Goal: Task Accomplishment & Management: Use online tool/utility

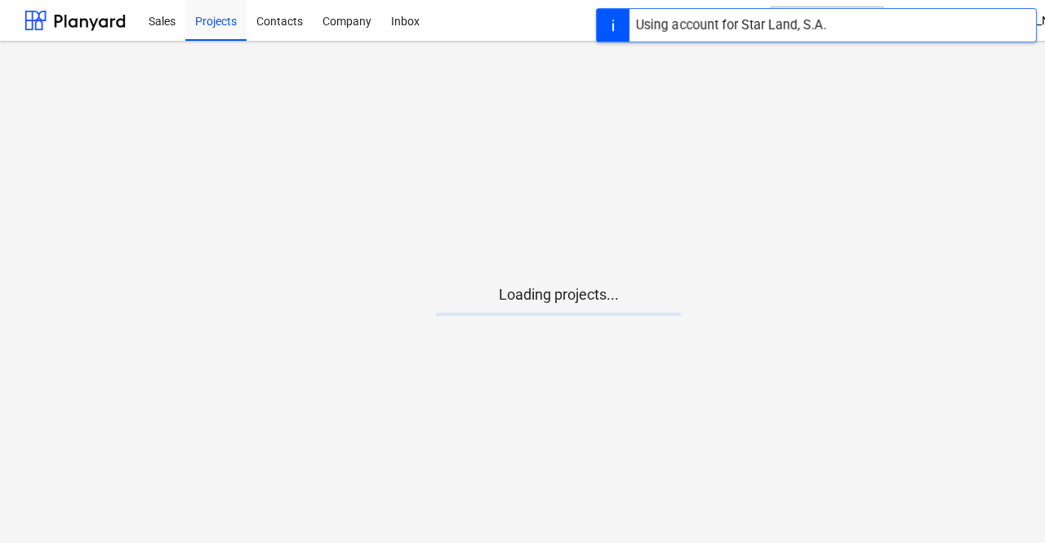
click at [579, 324] on main "Loading projects..." at bounding box center [558, 292] width 1116 height 501
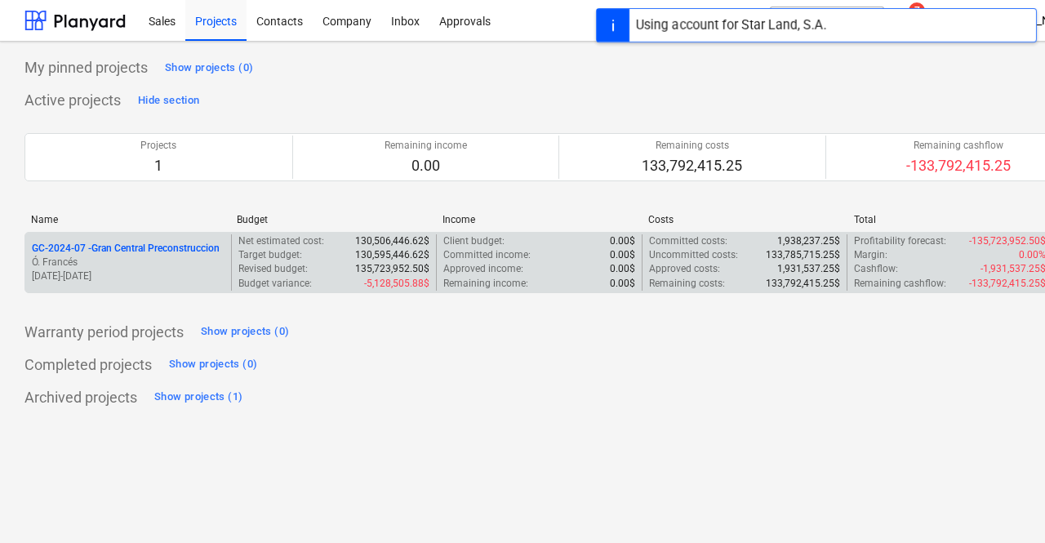
click at [166, 247] on p "GC-2024-07 - Gran Central Preconstruccion" at bounding box center [126, 249] width 188 height 14
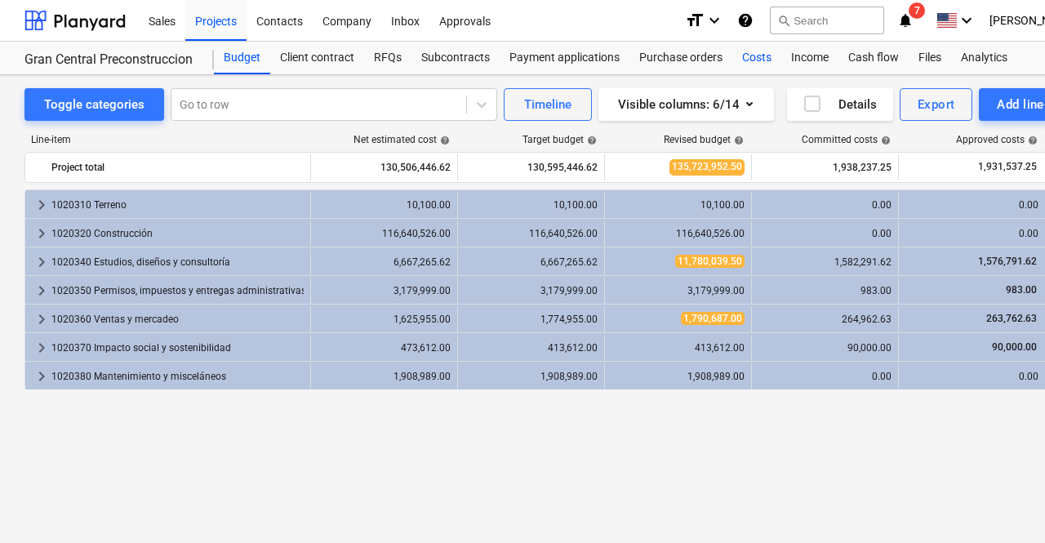
click at [747, 65] on div "Costs" at bounding box center [756, 58] width 49 height 33
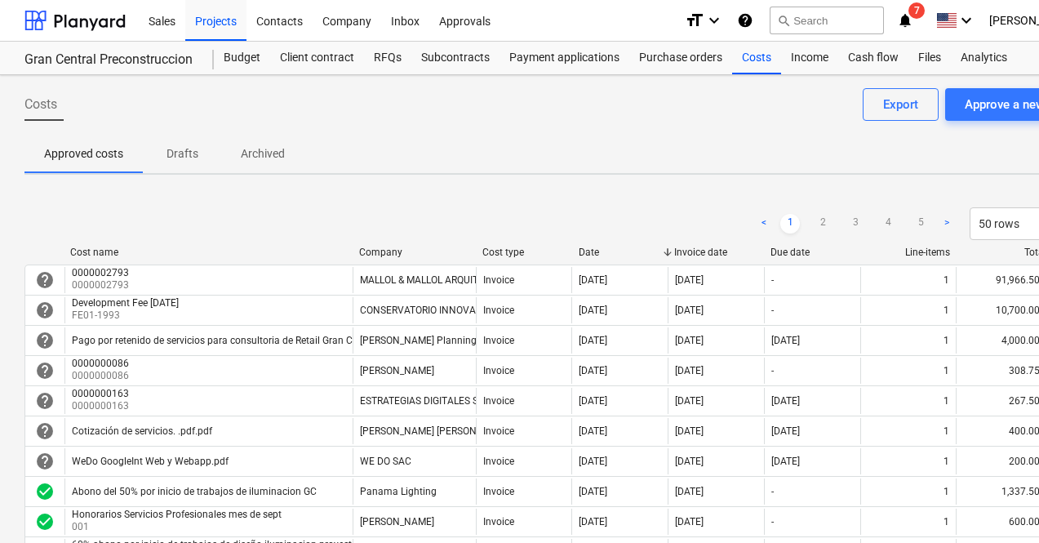
scroll to position [0, 78]
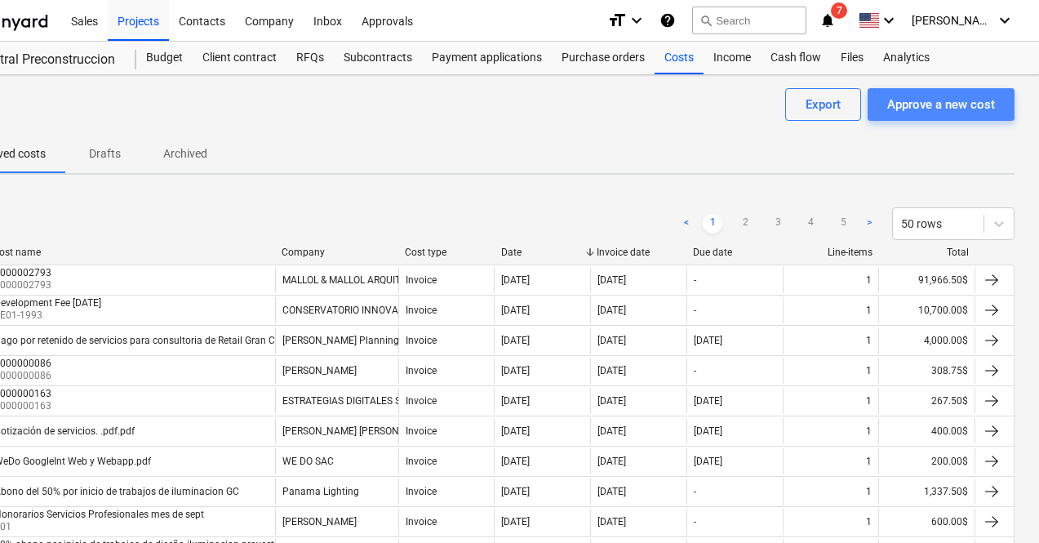
click at [915, 89] on button "Approve a new cost" at bounding box center [941, 104] width 147 height 33
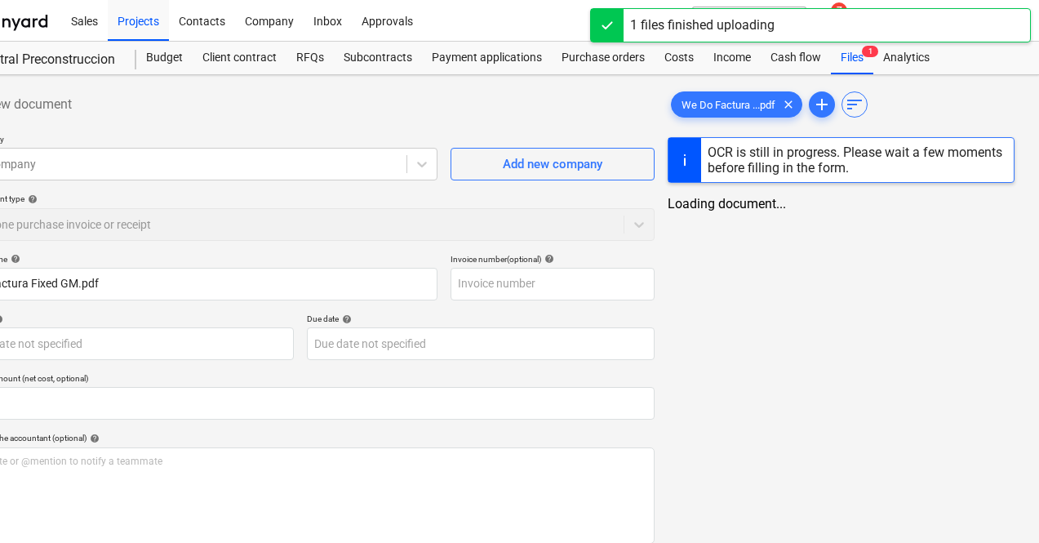
type input "We Do Factura Fixed GM.pdf"
click at [163, 159] on div at bounding box center [177, 164] width 442 height 16
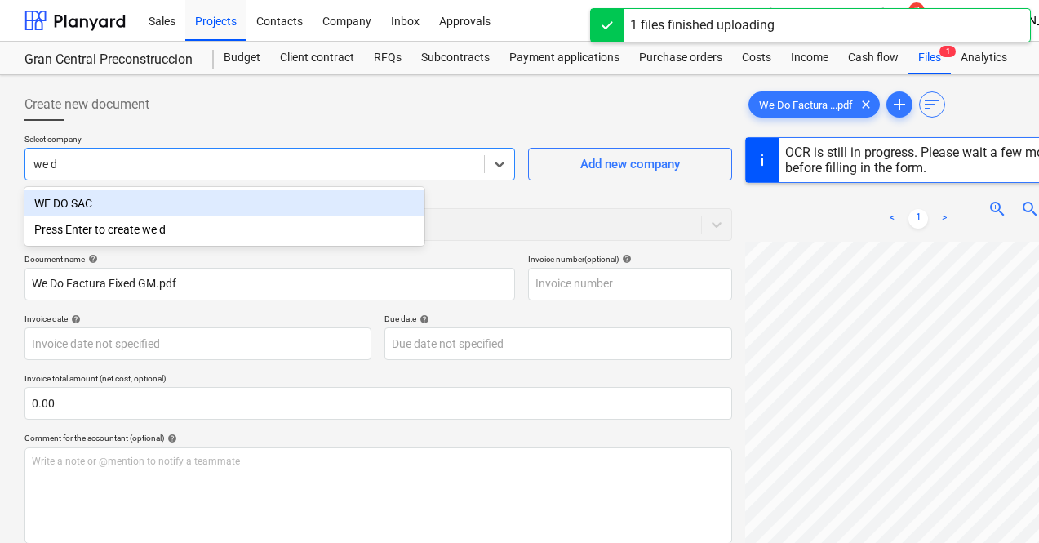
type input "we do"
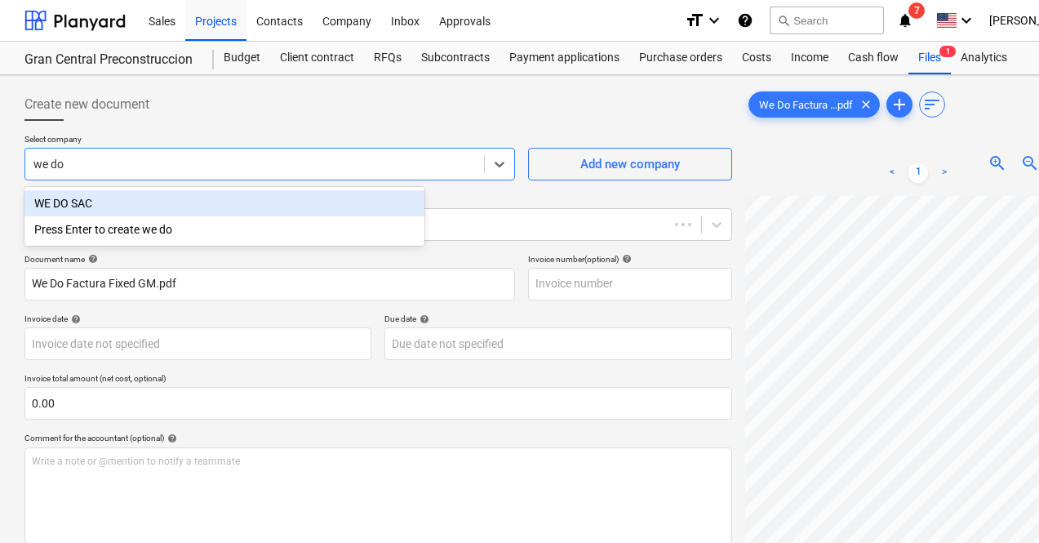
click at [131, 202] on div "WE DO SAC" at bounding box center [224, 203] width 400 height 26
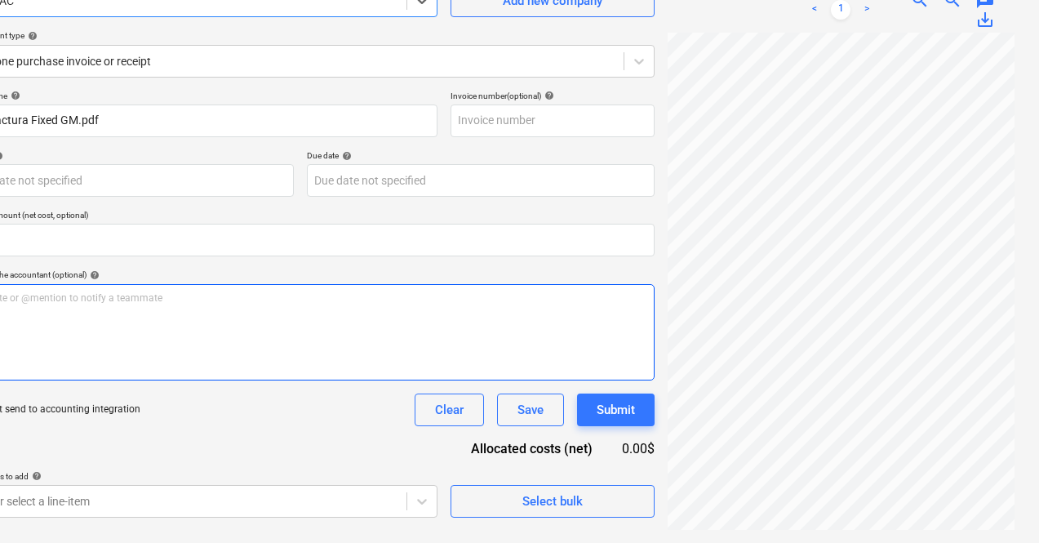
scroll to position [161, 78]
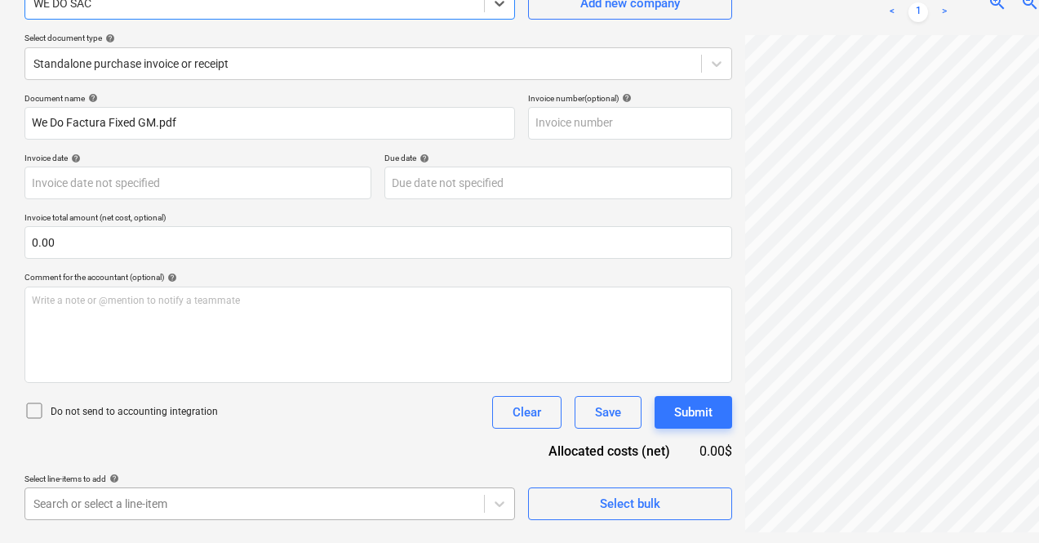
click at [110, 382] on body "Sales Projects Contacts Company Inbox Approvals format_size keyboard_arrow_down…" at bounding box center [519, 110] width 1039 height 543
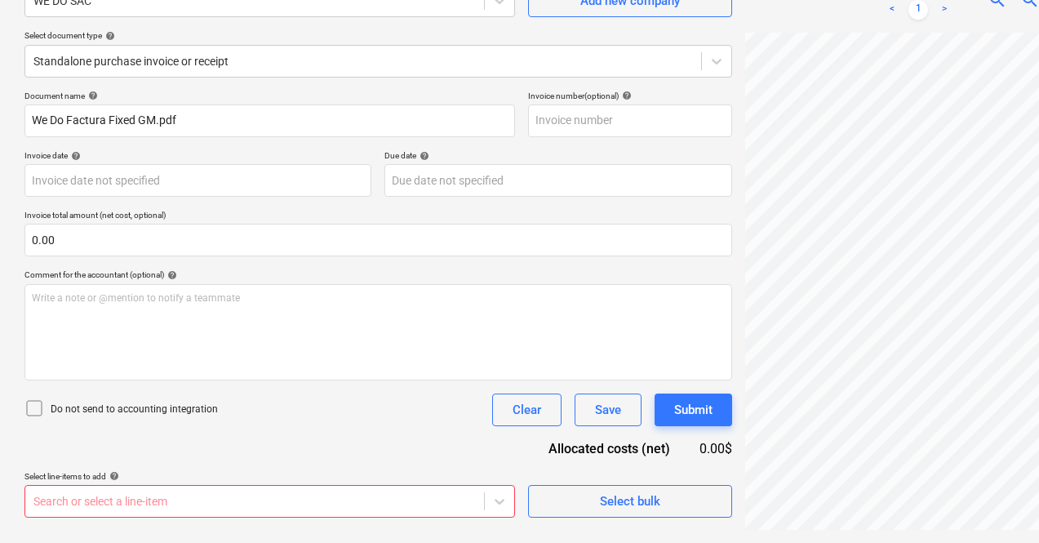
scroll to position [163, 0]
click at [177, 379] on body "Sales Projects Contacts Company Inbox Approvals format_size keyboard_arrow_down…" at bounding box center [519, 108] width 1039 height 543
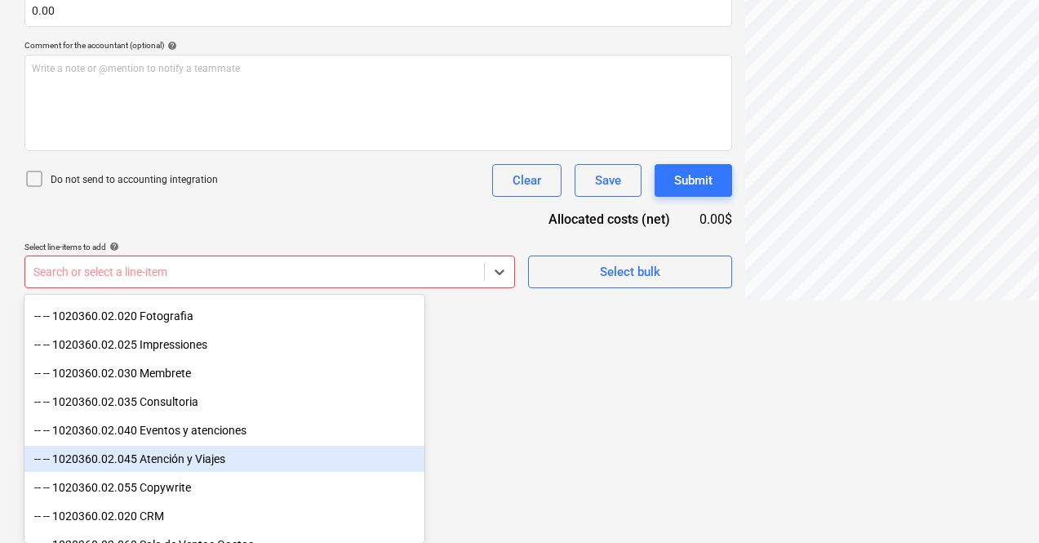
scroll to position [1424, 0]
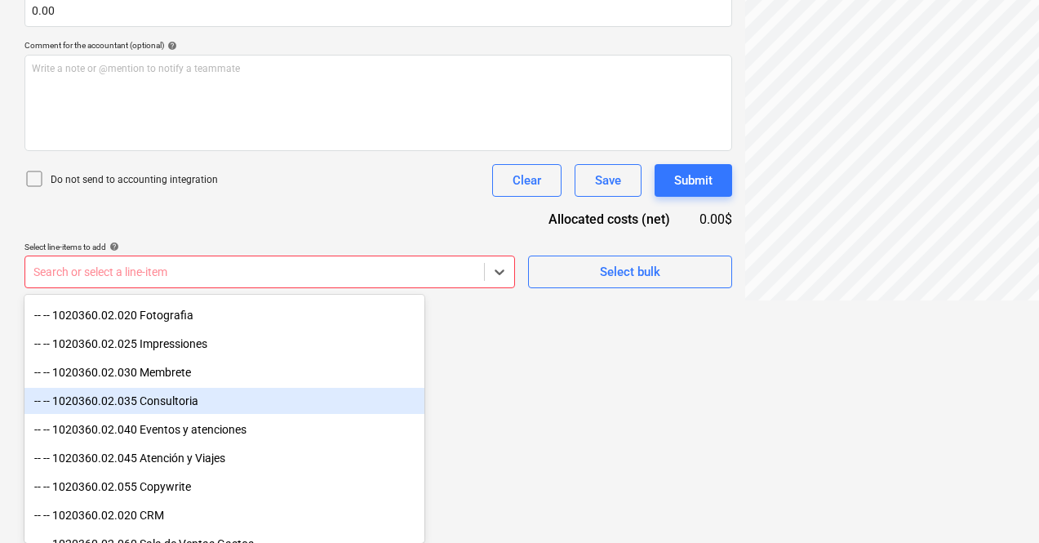
click at [164, 403] on div "-- -- 1020360.02.035 Consultoria" at bounding box center [224, 401] width 400 height 26
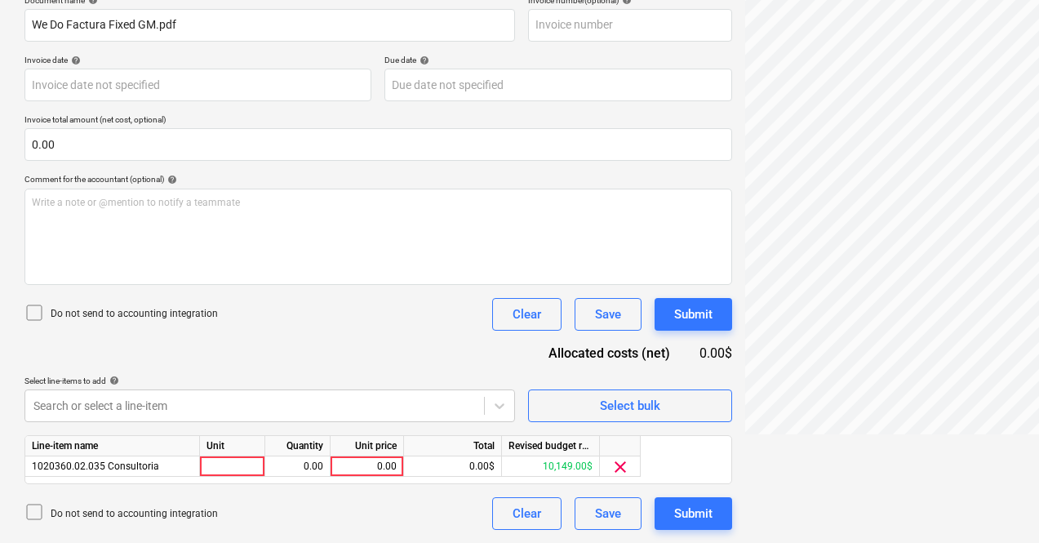
scroll to position [259, 0]
click at [521, 284] on html "Sales Projects Contacts Company Inbox Approvals format_size keyboard_arrow_down…" at bounding box center [519, 12] width 1039 height 543
click at [478, 471] on div "0.00$" at bounding box center [453, 466] width 98 height 20
click at [490, 466] on div "0.00$" at bounding box center [453, 466] width 98 height 20
click at [484, 467] on div "0.00$" at bounding box center [453, 466] width 98 height 20
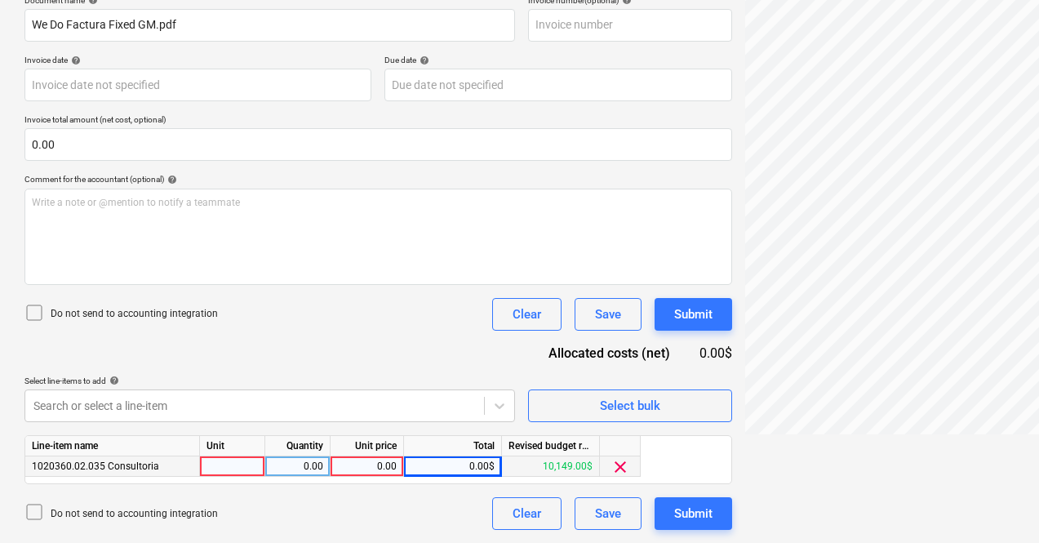
click at [465, 470] on div "0.00$" at bounding box center [453, 466] width 98 height 20
click at [477, 470] on div "0.00$" at bounding box center [453, 466] width 98 height 20
click at [482, 467] on div "0.00$" at bounding box center [453, 466] width 98 height 20
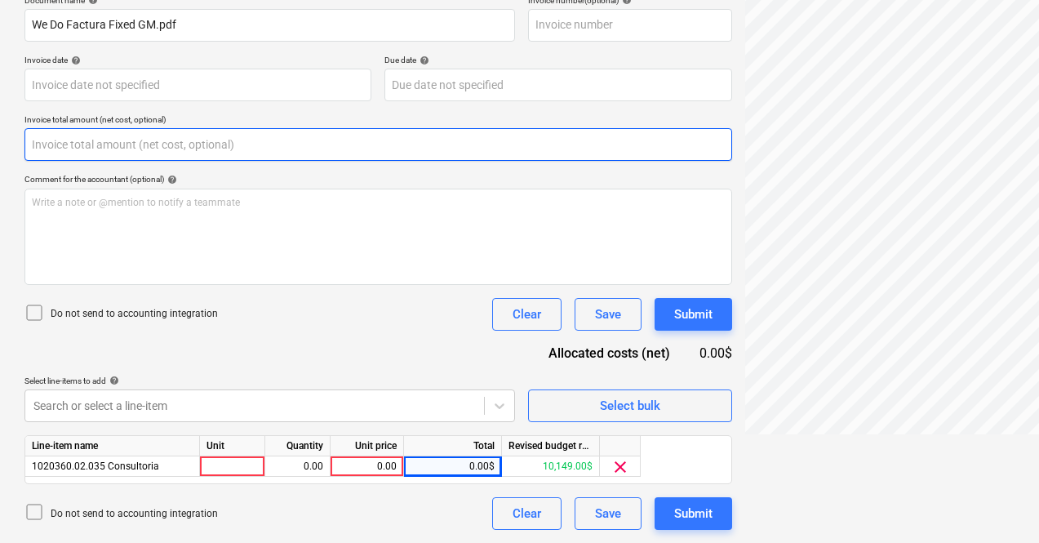
click at [75, 148] on input "text" at bounding box center [378, 144] width 708 height 33
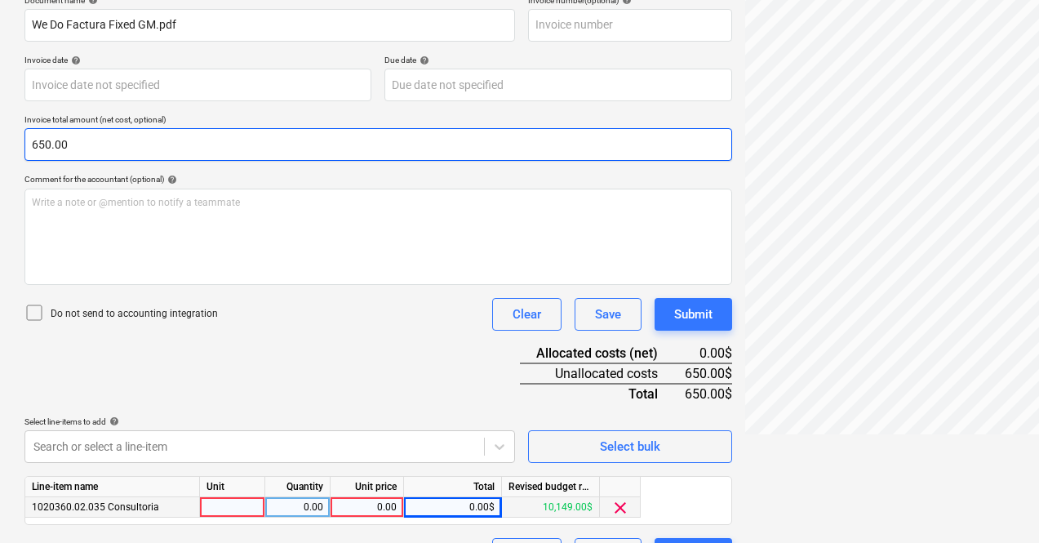
type input "650.00"
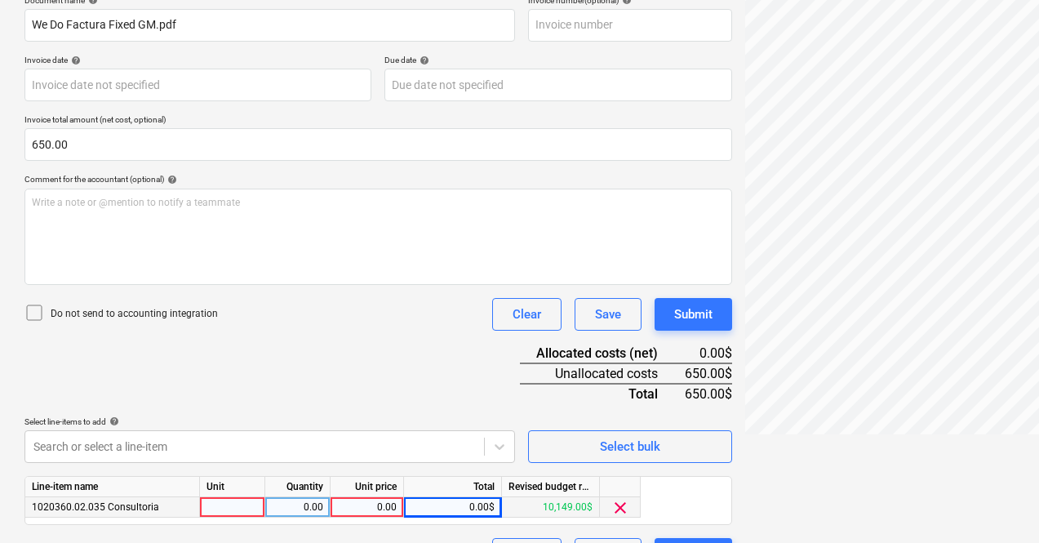
click at [389, 504] on div "0.00" at bounding box center [367, 507] width 60 height 20
type input "1"
click at [238, 508] on div "pcs" at bounding box center [232, 507] width 65 height 20
click at [484, 508] on div "1.00$" at bounding box center [453, 507] width 98 height 20
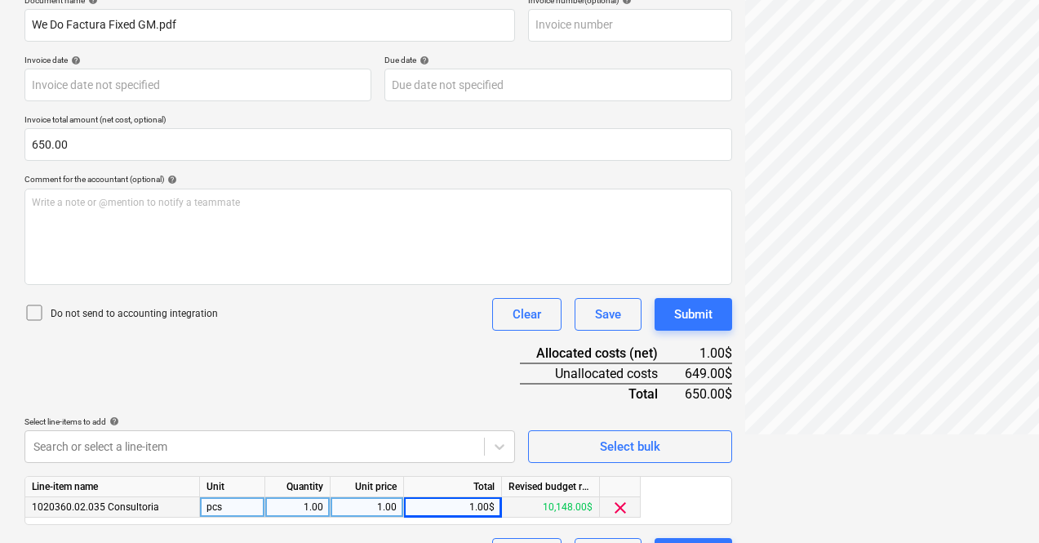
click at [487, 508] on div "1.00$" at bounding box center [453, 507] width 98 height 20
click at [477, 508] on div "1.00$" at bounding box center [453, 507] width 98 height 20
click at [492, 508] on div "1.00$" at bounding box center [453, 507] width 98 height 20
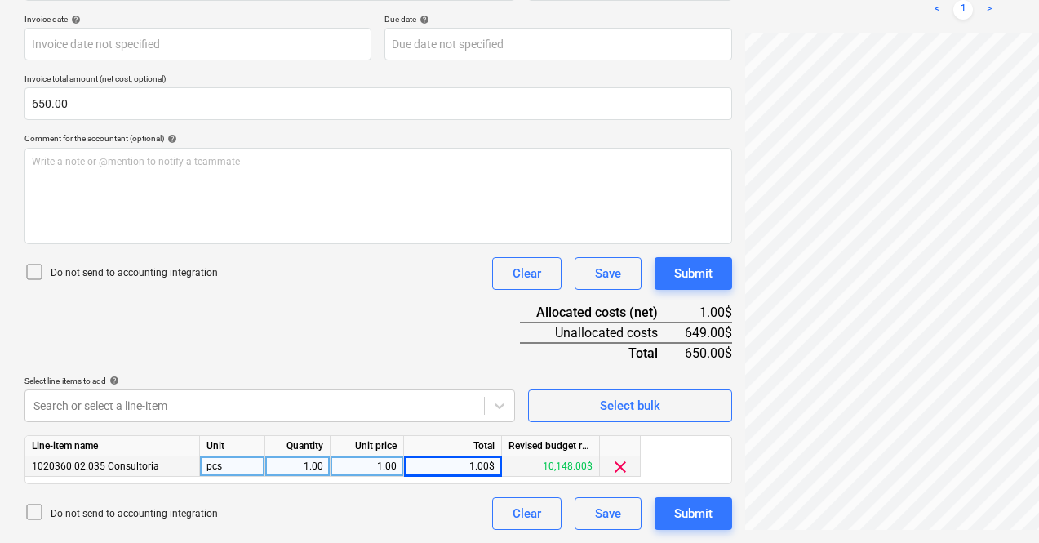
click at [469, 459] on div "1.00$" at bounding box center [453, 466] width 98 height 20
click at [473, 466] on div "1.00$" at bounding box center [453, 466] width 98 height 20
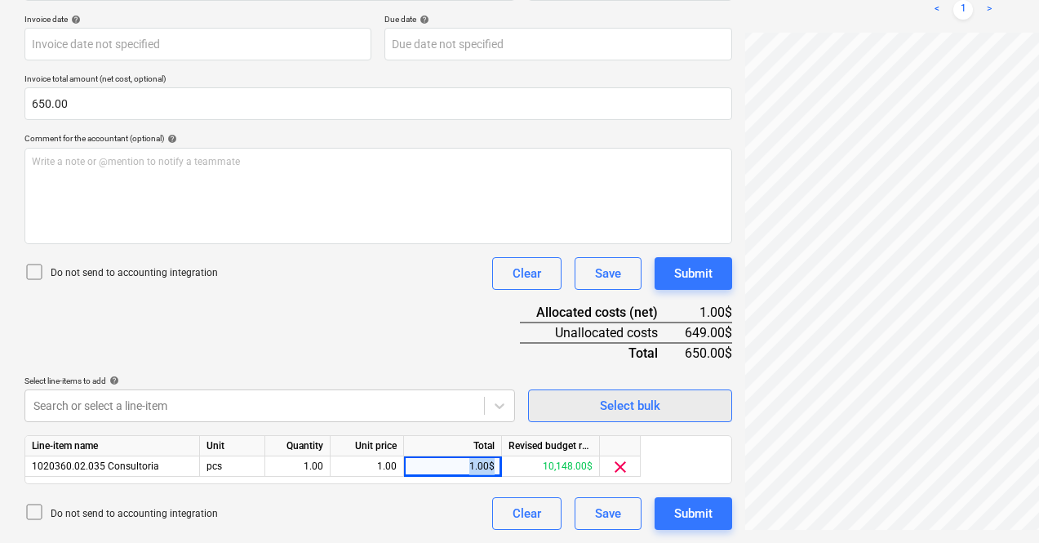
scroll to position [300, 78]
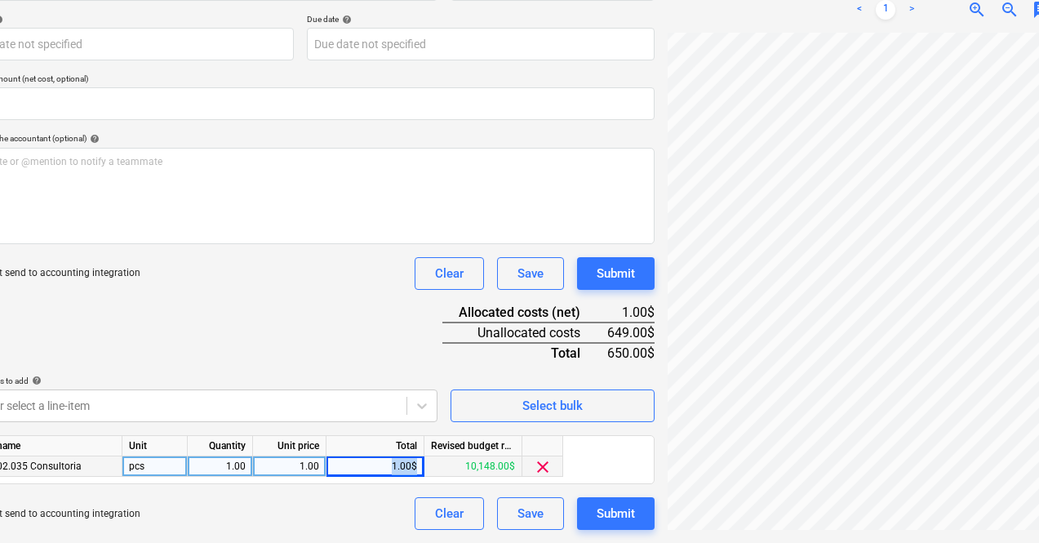
click at [414, 463] on div "1.00$" at bounding box center [375, 466] width 98 height 20
drag, startPoint x: 386, startPoint y: 467, endPoint x: 440, endPoint y: 471, distance: 54.0
click at [0, 0] on div "1020360.02.035 Consultoria pcs 1.00 1.00 1.00$ 10,148.00$ clear" at bounding box center [0, 0] width 0 height 0
click at [304, 466] on div "1.00" at bounding box center [290, 466] width 60 height 20
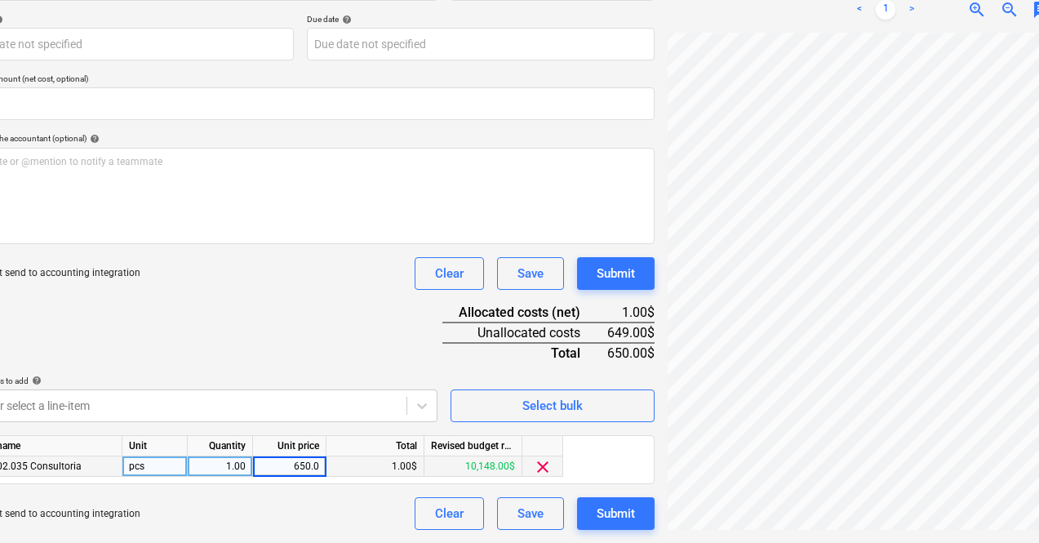
type input "650.00"
click at [290, 335] on div "Document name help We Do Factura Fixed GM.pdf Invoice number (optional) help In…" at bounding box center [301, 241] width 708 height 575
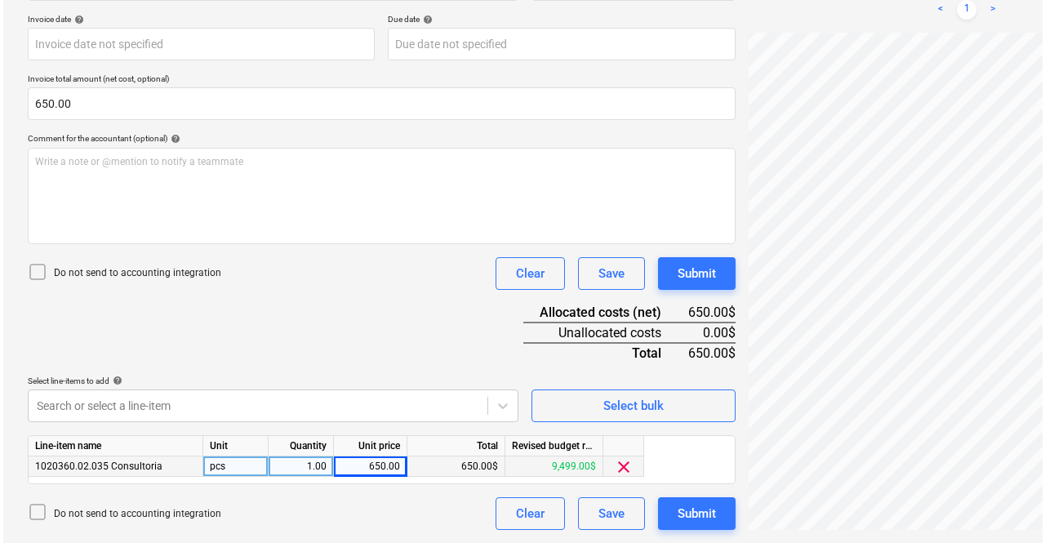
scroll to position [300, 1]
click at [654, 513] on button "Submit" at bounding box center [693, 513] width 78 height 33
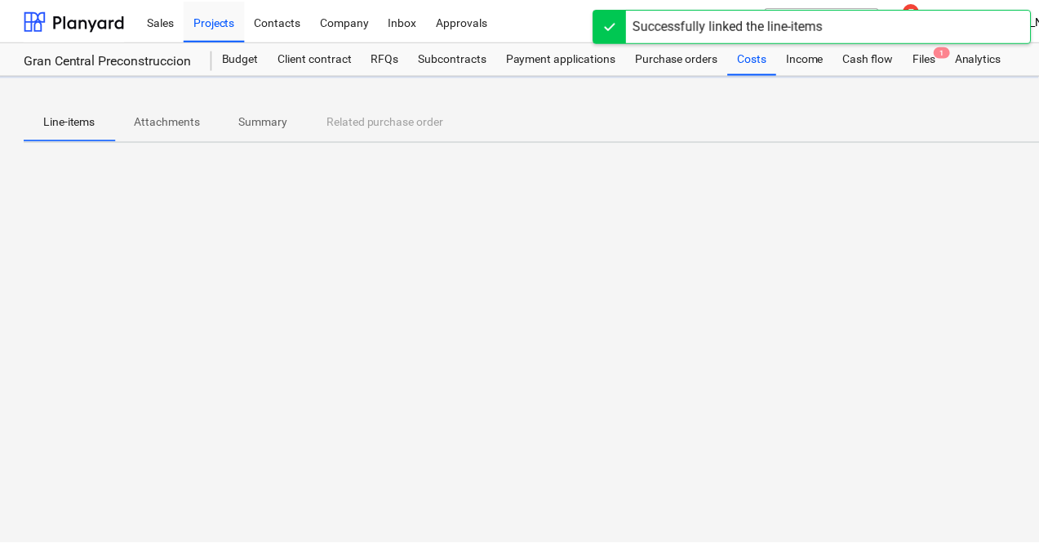
scroll to position [0, 1]
